Goal: Task Accomplishment & Management: Manage account settings

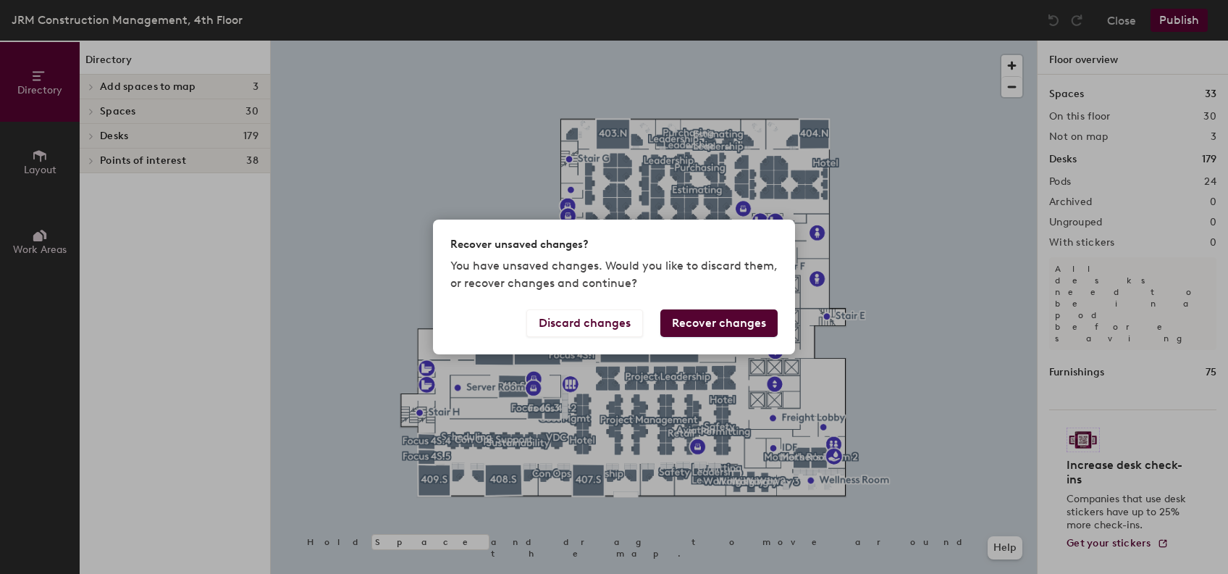
click at [961, 205] on div "Recover unsaved changes? You have unsaved changes. Would you like to discard th…" at bounding box center [614, 287] width 1228 height 574
click at [620, 330] on button "Discard changes" at bounding box center [585, 323] width 117 height 28
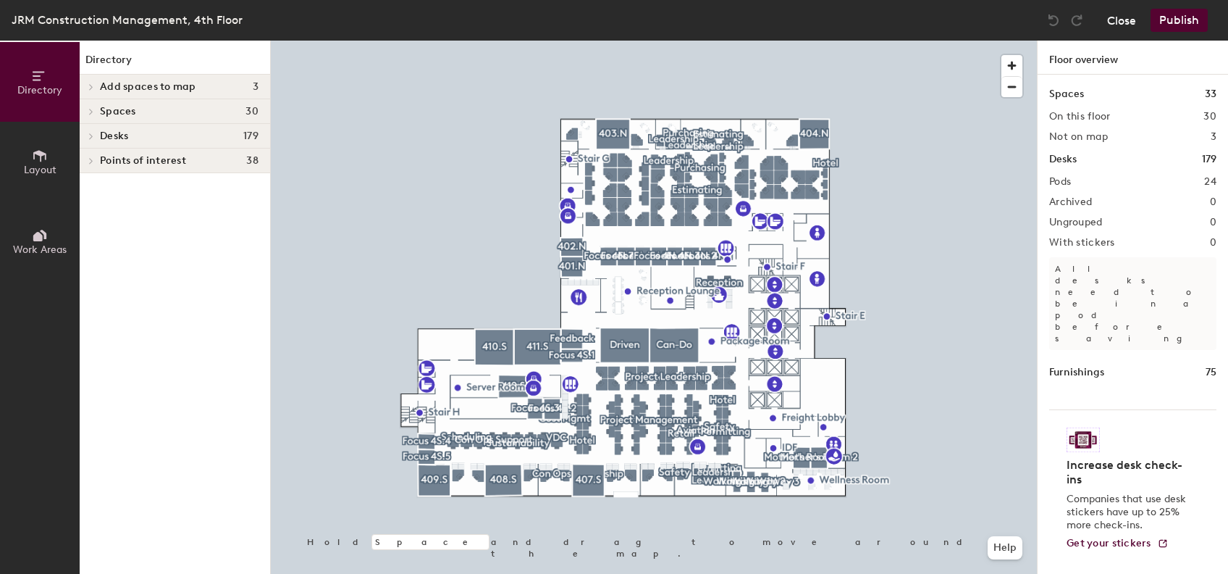
click at [1124, 25] on button "Close" at bounding box center [1122, 20] width 29 height 23
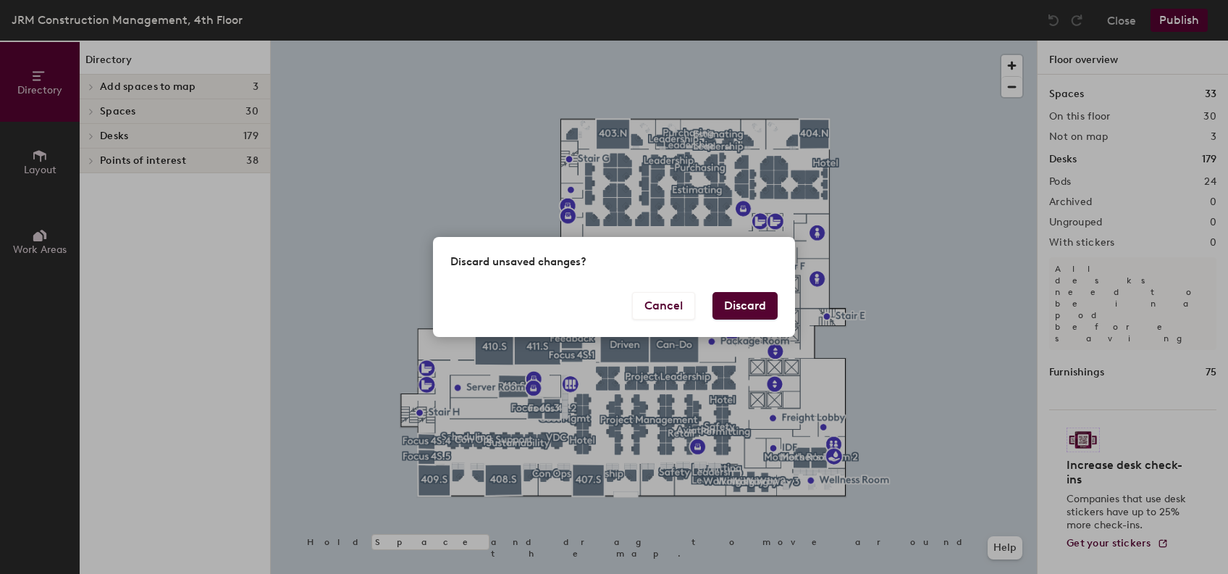
click at [730, 307] on button "Discard" at bounding box center [745, 306] width 65 height 28
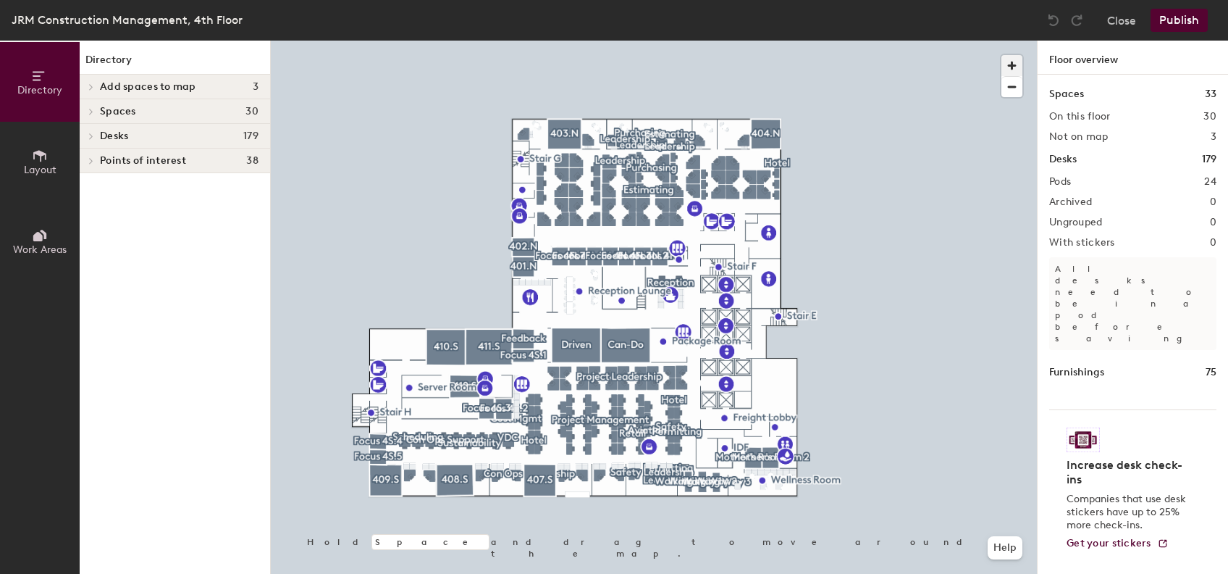
click at [1010, 72] on span "button" at bounding box center [1012, 65] width 21 height 21
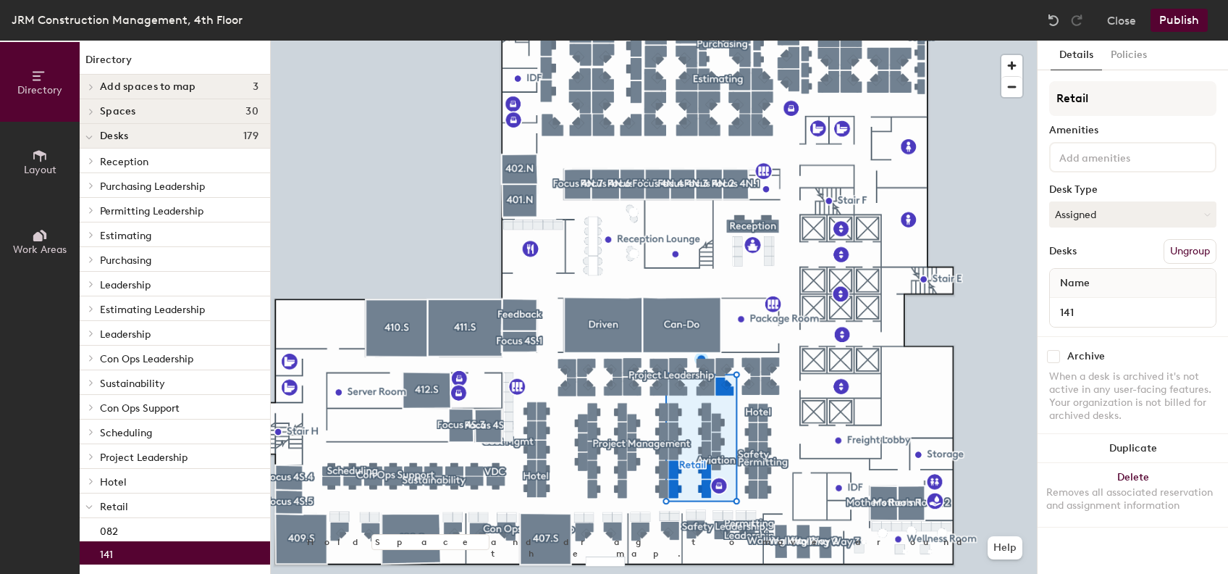
click at [190, 556] on div "141" at bounding box center [175, 552] width 190 height 23
click at [1186, 248] on button "Ungroup" at bounding box center [1190, 251] width 53 height 25
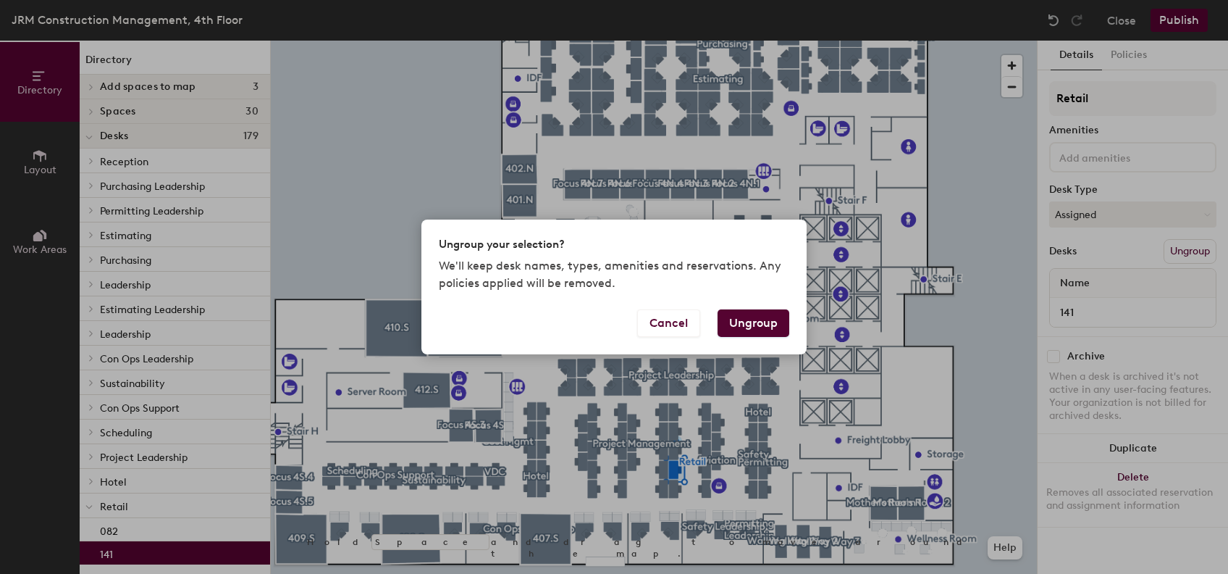
click at [759, 325] on button "Ungroup" at bounding box center [754, 323] width 72 height 28
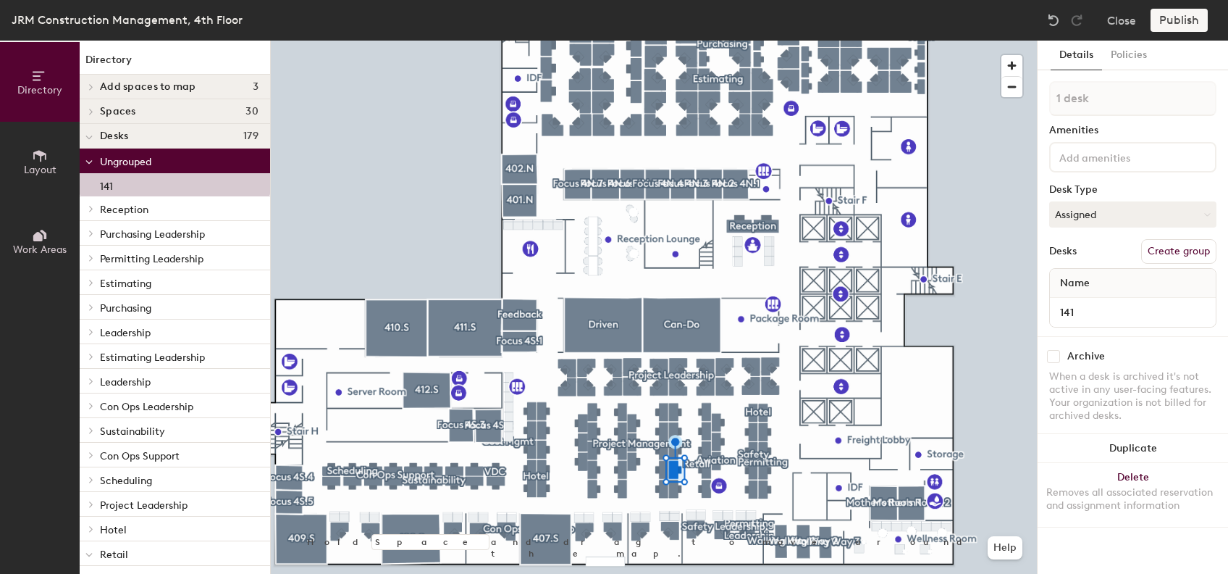
click at [1089, 156] on input at bounding box center [1122, 156] width 130 height 17
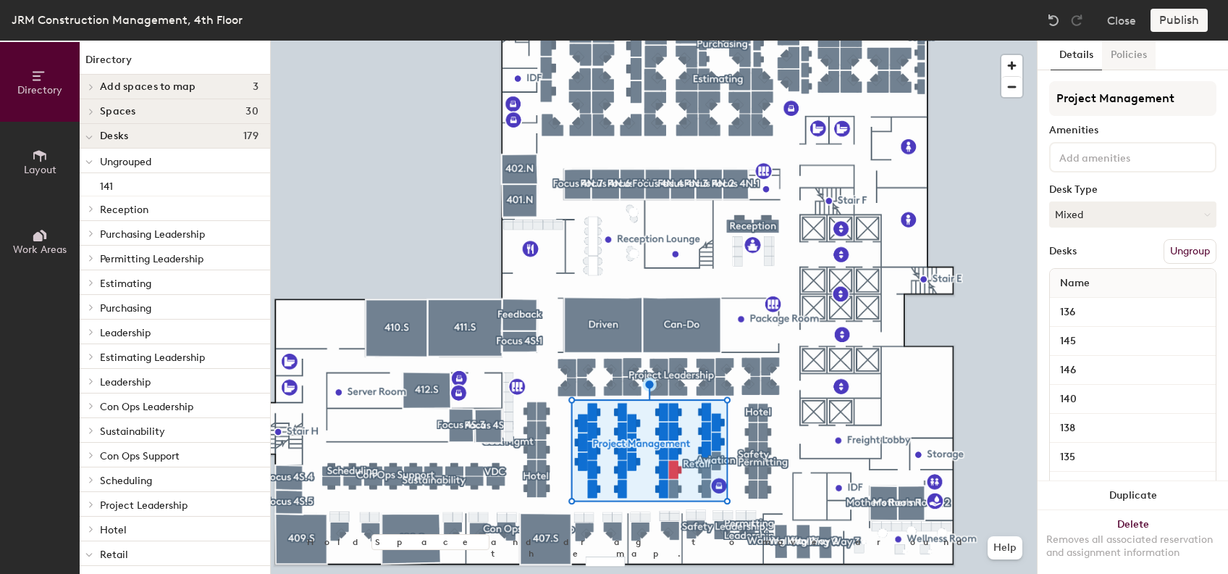
click at [1131, 57] on button "Policies" at bounding box center [1129, 56] width 54 height 30
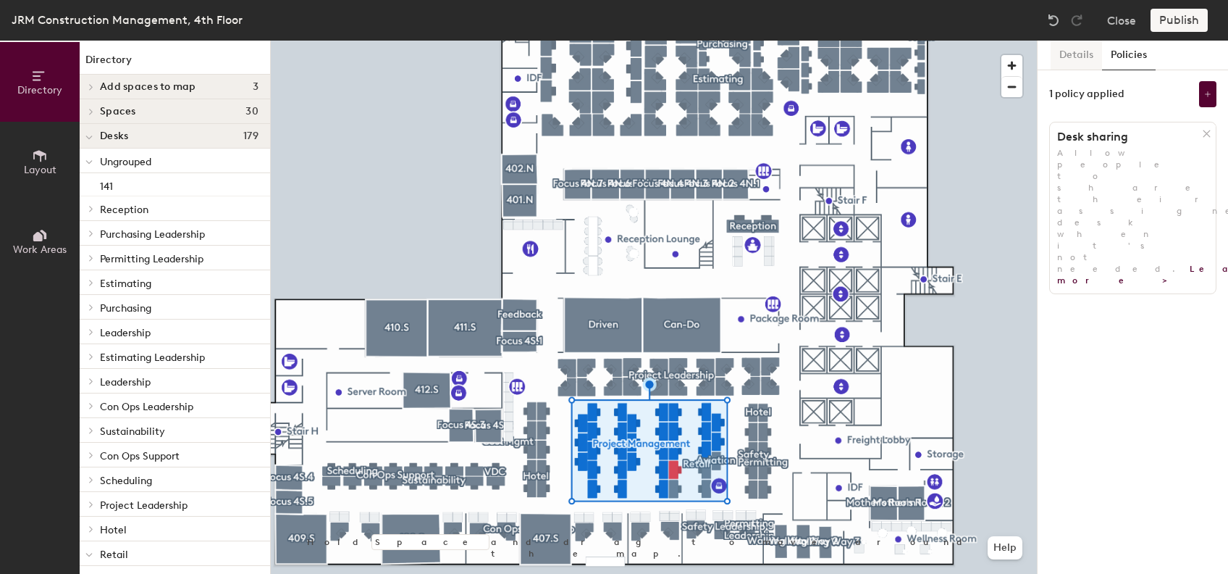
click at [1086, 55] on button "Details" at bounding box center [1076, 56] width 51 height 30
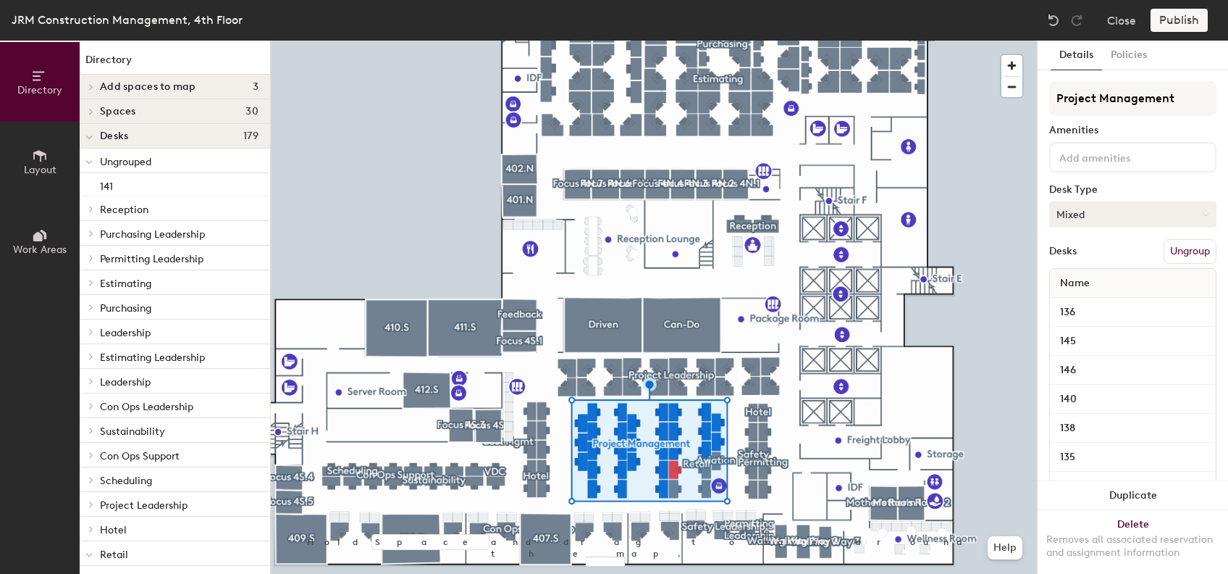
click at [1104, 217] on button "Mixed" at bounding box center [1133, 214] width 167 height 26
click at [1100, 259] on div "Assigned" at bounding box center [1122, 259] width 145 height 22
click at [1126, 27] on button "Close" at bounding box center [1122, 20] width 29 height 23
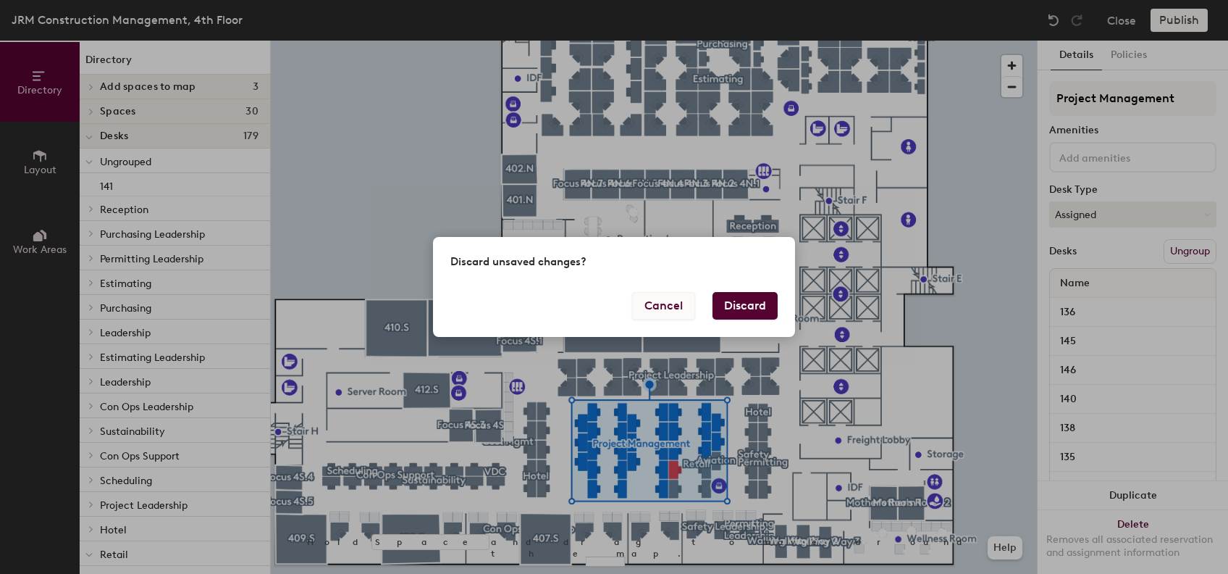
click at [686, 306] on button "Cancel" at bounding box center [663, 306] width 63 height 28
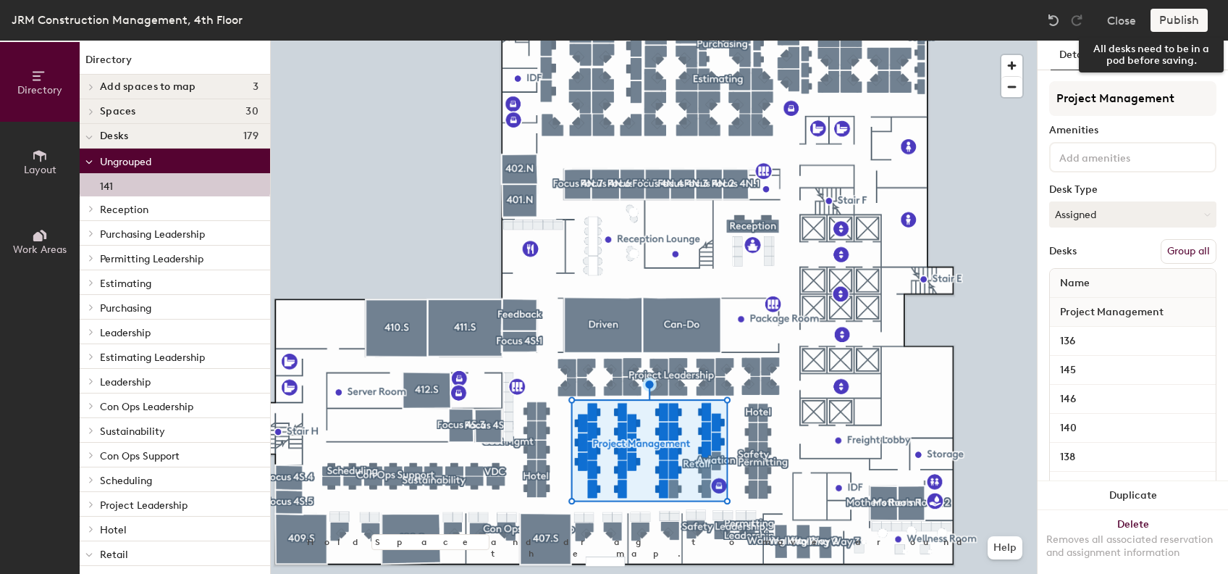
click at [1184, 17] on div "Publish" at bounding box center [1184, 20] width 66 height 23
click at [1178, 22] on div "Publish" at bounding box center [1184, 20] width 66 height 23
click at [1176, 28] on div "Publish" at bounding box center [1184, 20] width 66 height 23
click at [1185, 26] on div "Publish" at bounding box center [1184, 20] width 66 height 23
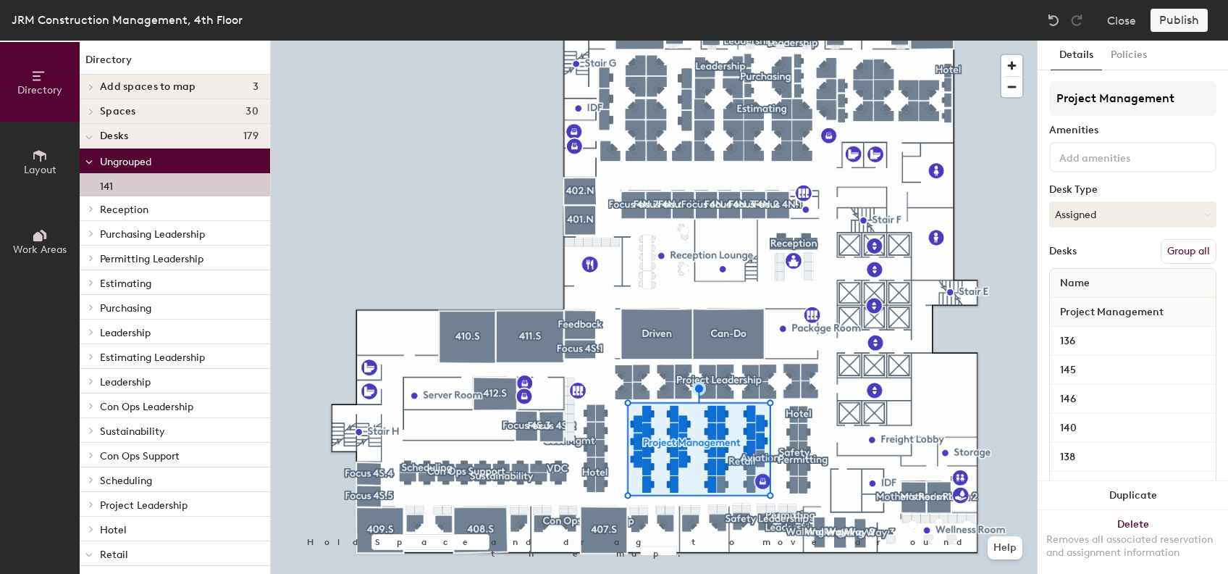
click at [118, 180] on div "141" at bounding box center [175, 184] width 190 height 23
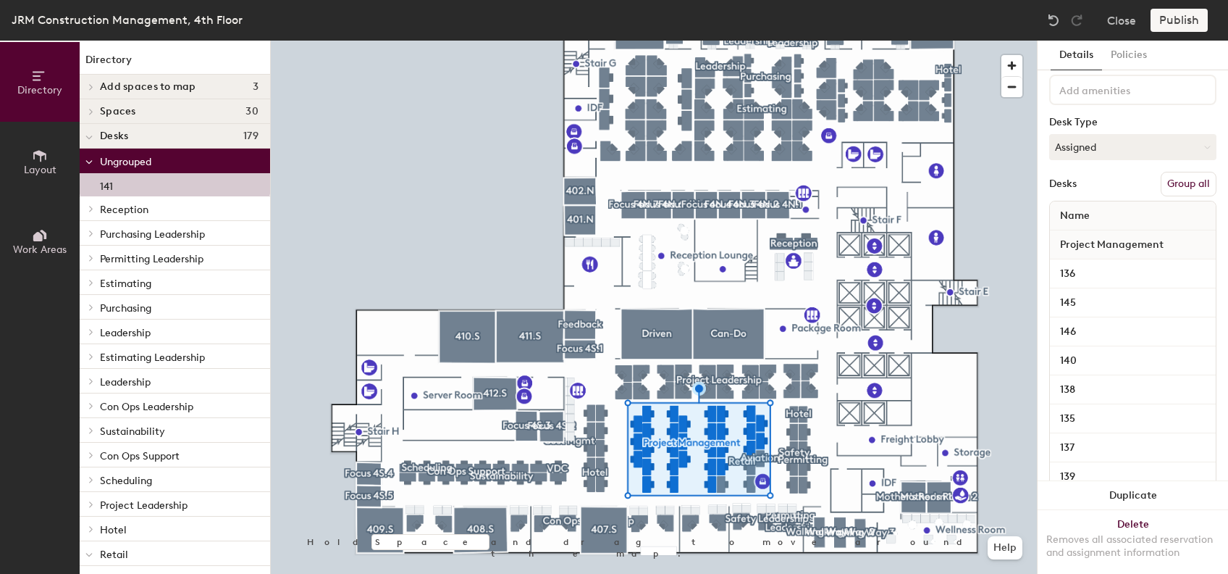
scroll to position [117, 0]
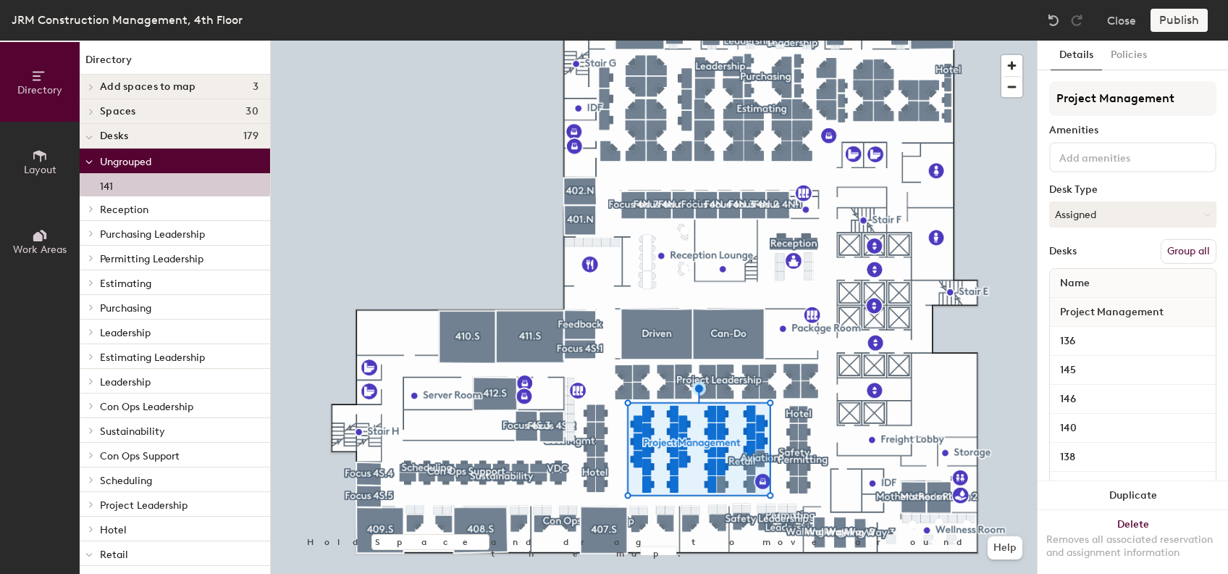
scroll to position [117, 0]
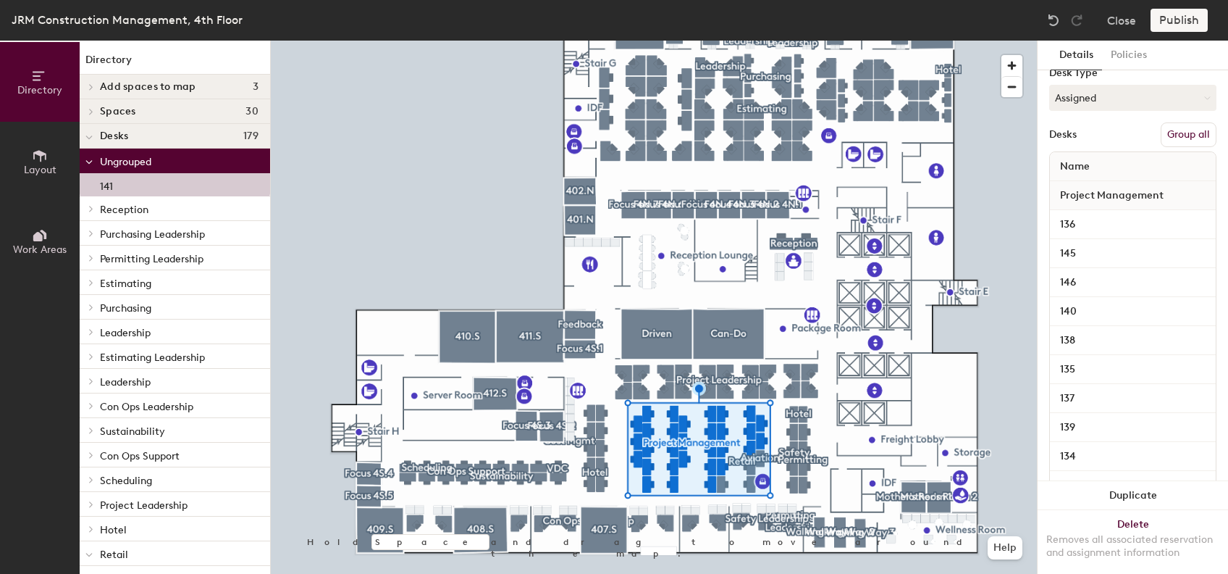
click at [1180, 133] on button "Group all" at bounding box center [1189, 134] width 56 height 25
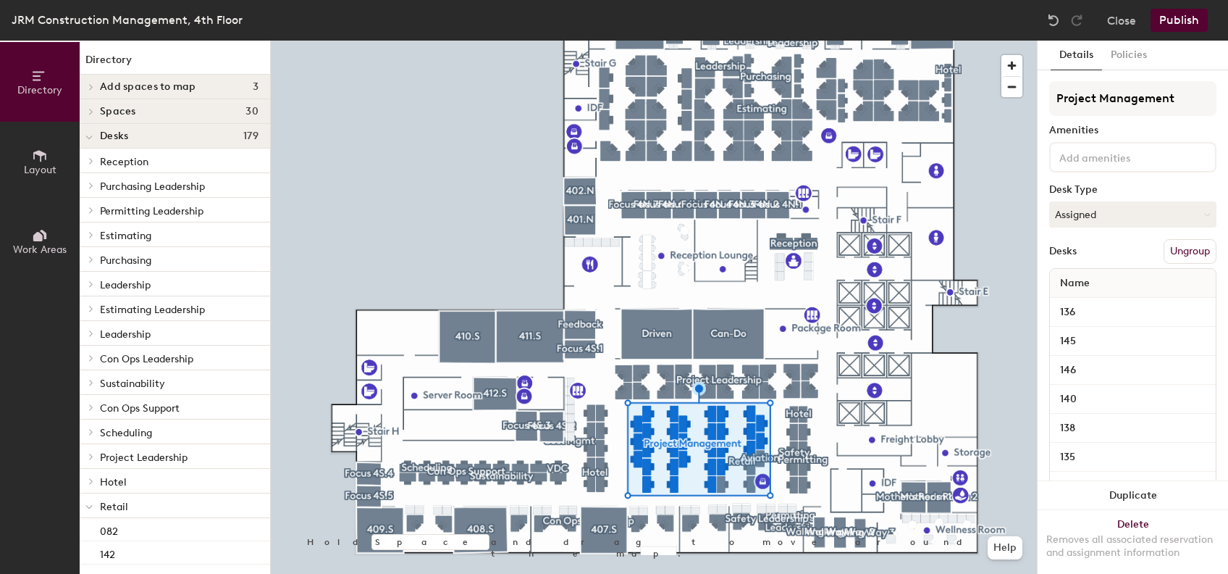
click at [1175, 28] on button "Publish" at bounding box center [1179, 20] width 57 height 23
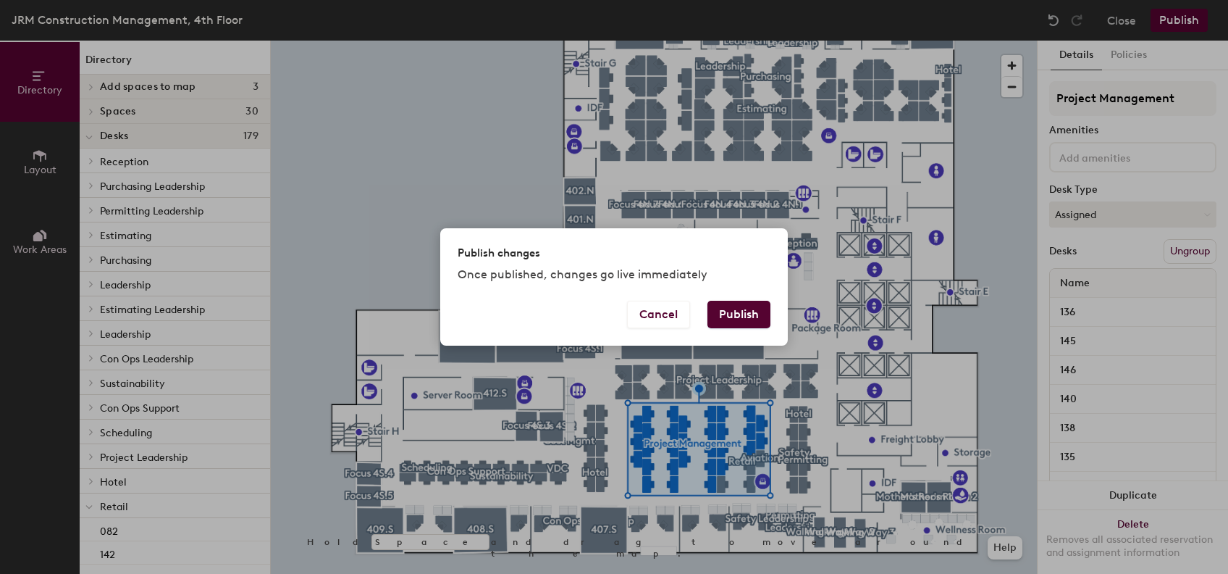
click at [762, 320] on button "Publish" at bounding box center [739, 315] width 63 height 28
